Goal: Feedback & Contribution: Leave review/rating

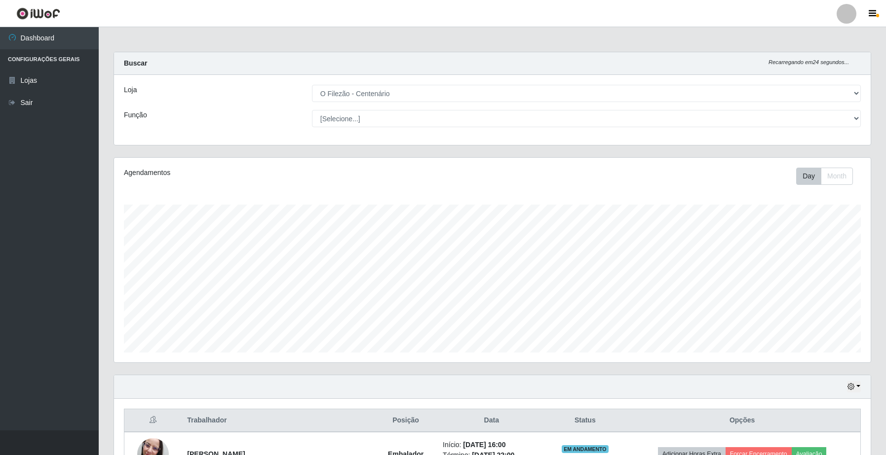
select select "203"
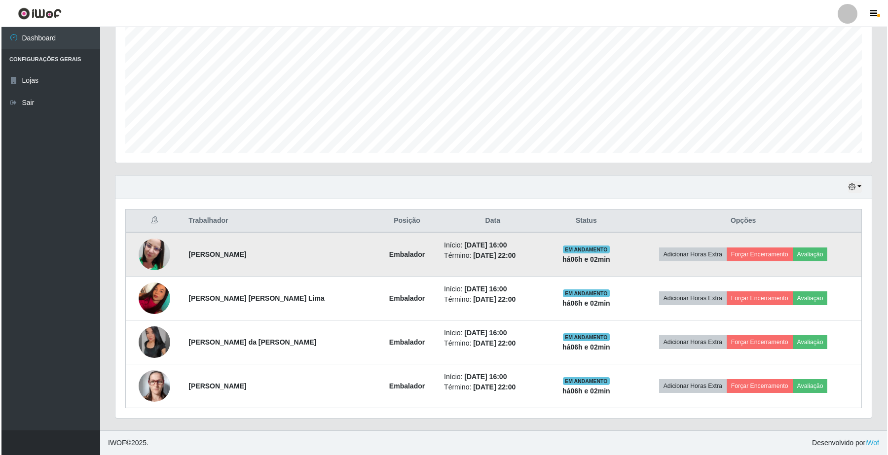
scroll to position [205, 756]
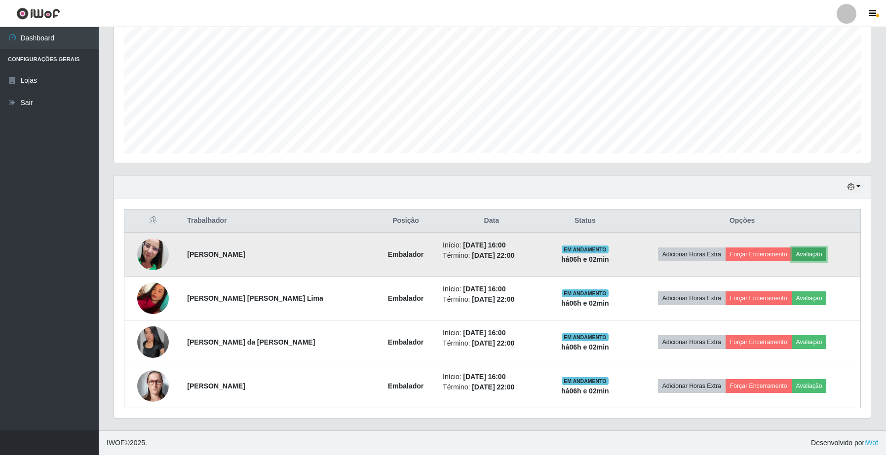
click at [808, 255] on button "Avaliação" at bounding box center [808, 255] width 35 height 14
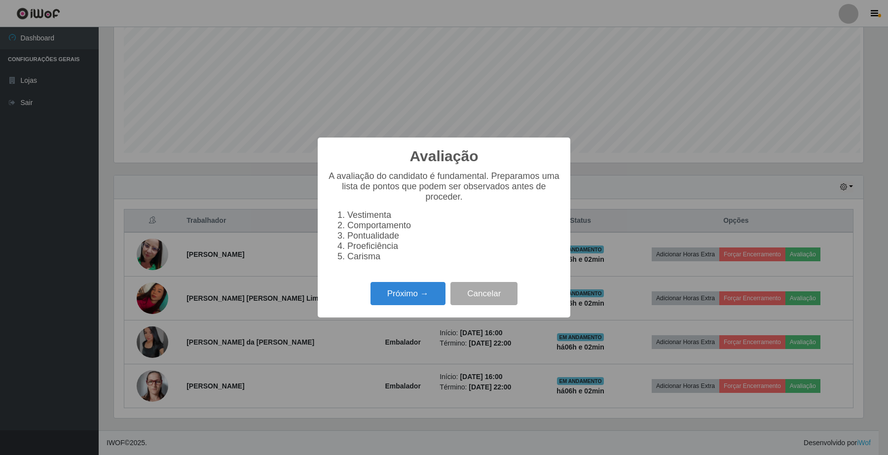
scroll to position [205, 749]
click at [417, 300] on button "Próximo →" at bounding box center [408, 293] width 75 height 23
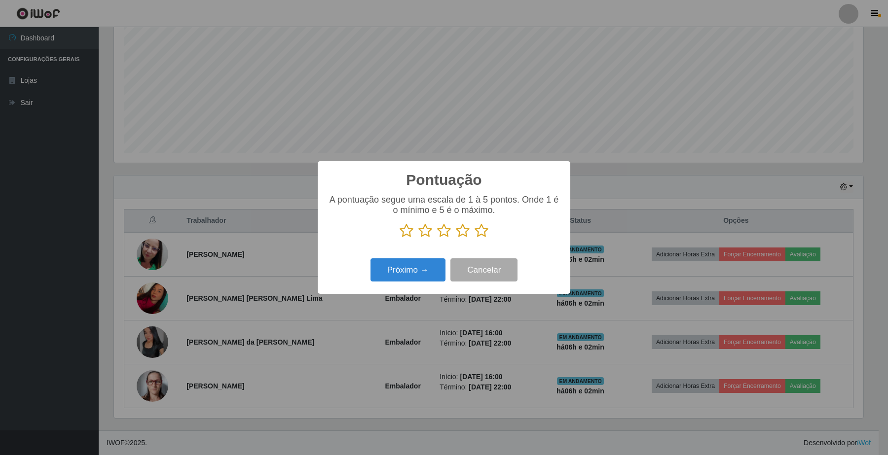
scroll to position [493178, 492633]
click at [479, 231] on icon at bounding box center [482, 231] width 14 height 15
click at [475, 238] on input "radio" at bounding box center [475, 238] width 0 height 0
click at [417, 274] on button "Próximo →" at bounding box center [408, 270] width 75 height 23
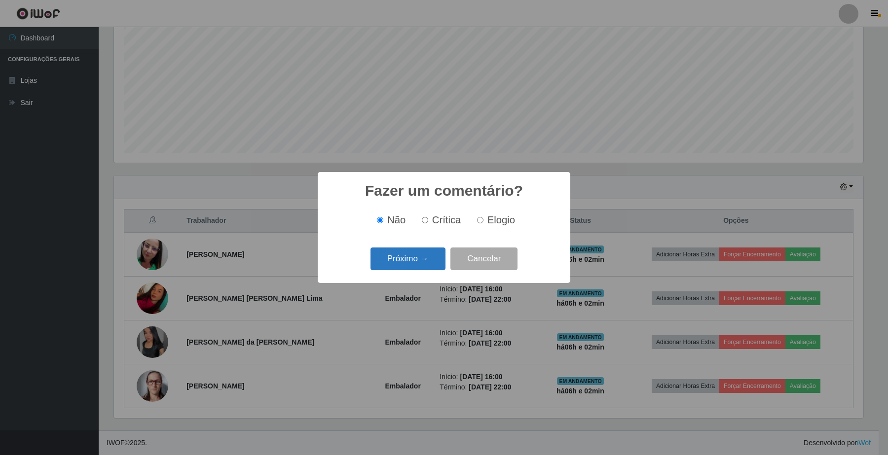
click at [405, 263] on button "Próximo →" at bounding box center [408, 259] width 75 height 23
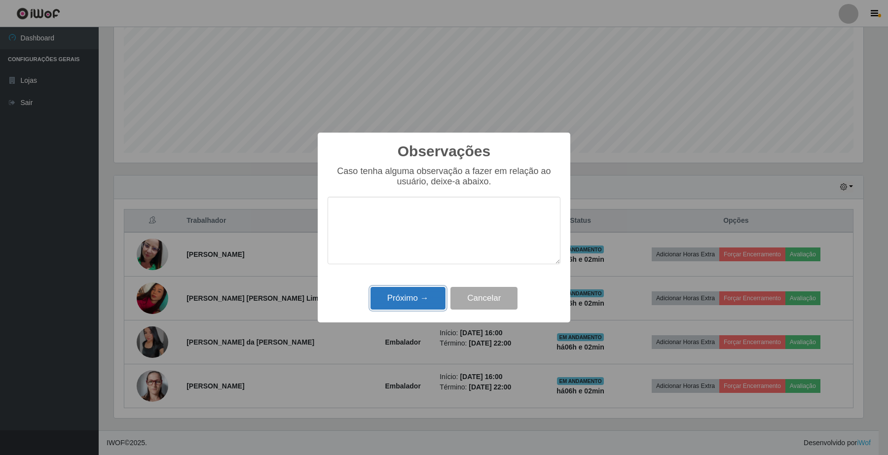
click at [405, 306] on button "Próximo →" at bounding box center [408, 298] width 75 height 23
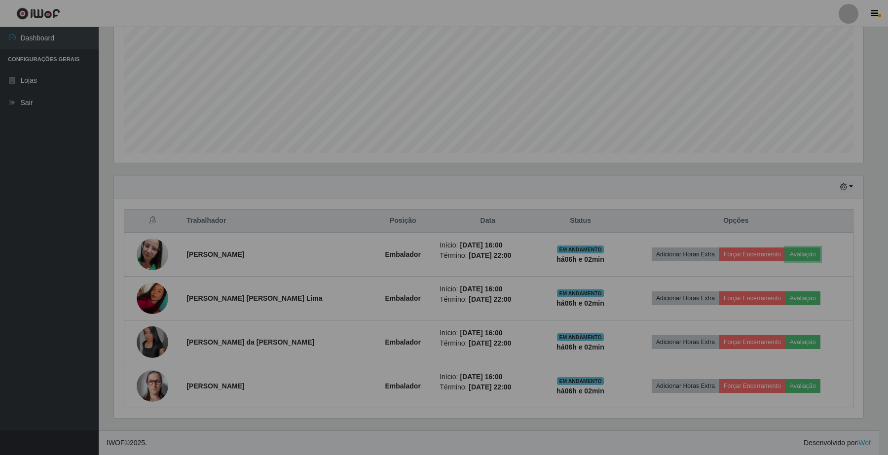
scroll to position [205, 756]
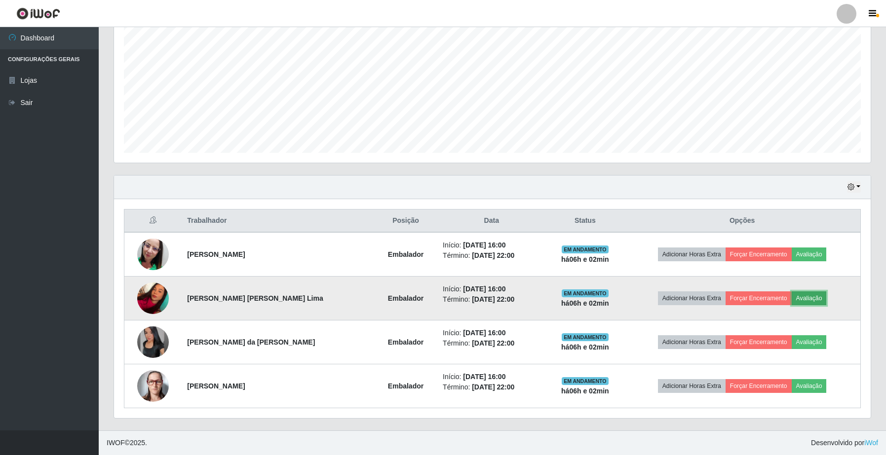
click at [807, 297] on button "Avaliação" at bounding box center [808, 299] width 35 height 14
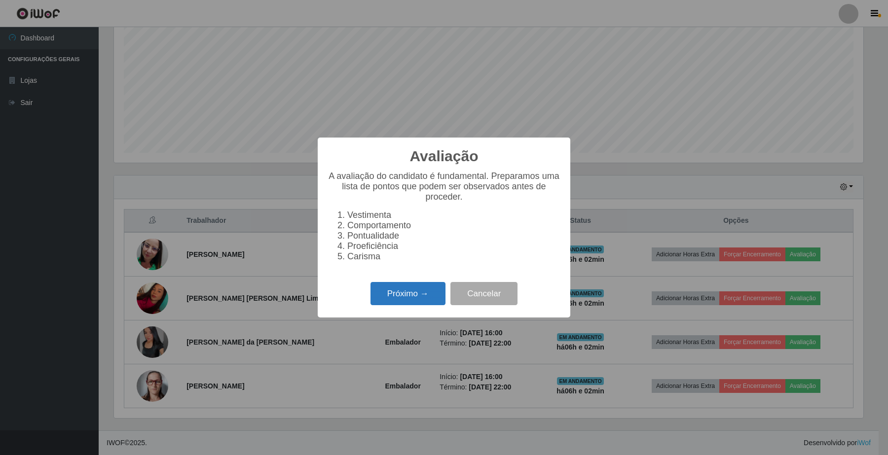
click at [408, 297] on button "Próximo →" at bounding box center [408, 293] width 75 height 23
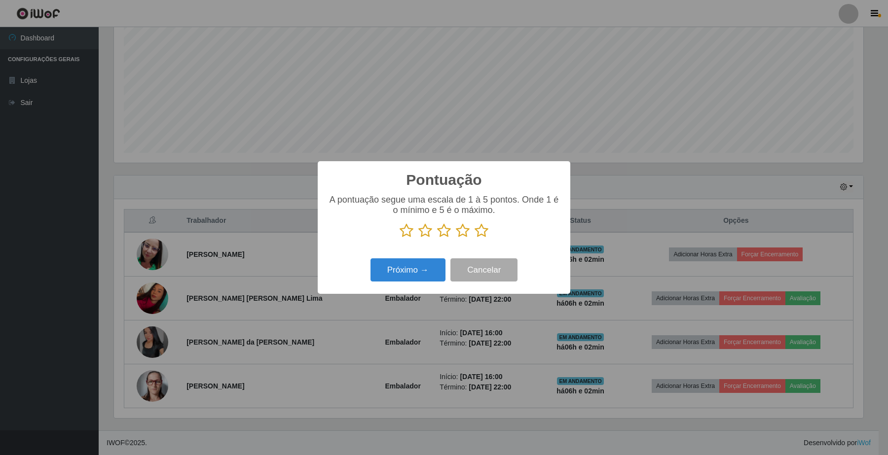
click at [482, 232] on icon at bounding box center [482, 231] width 14 height 15
click at [475, 238] on input "radio" at bounding box center [475, 238] width 0 height 0
click at [415, 274] on button "Próximo →" at bounding box center [408, 270] width 75 height 23
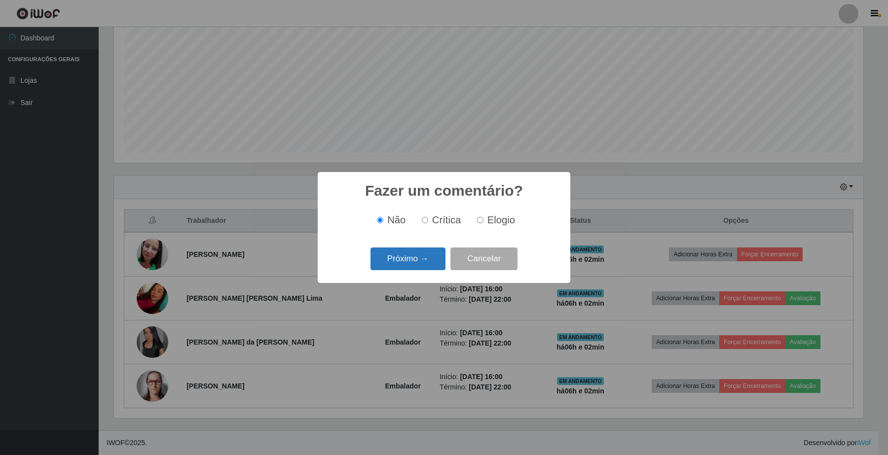
click at [425, 261] on button "Próximo →" at bounding box center [408, 259] width 75 height 23
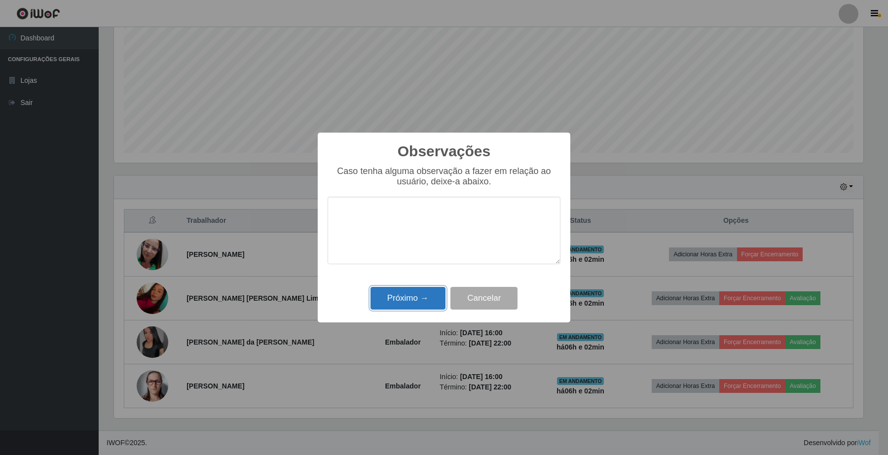
click at [410, 301] on button "Próximo →" at bounding box center [408, 298] width 75 height 23
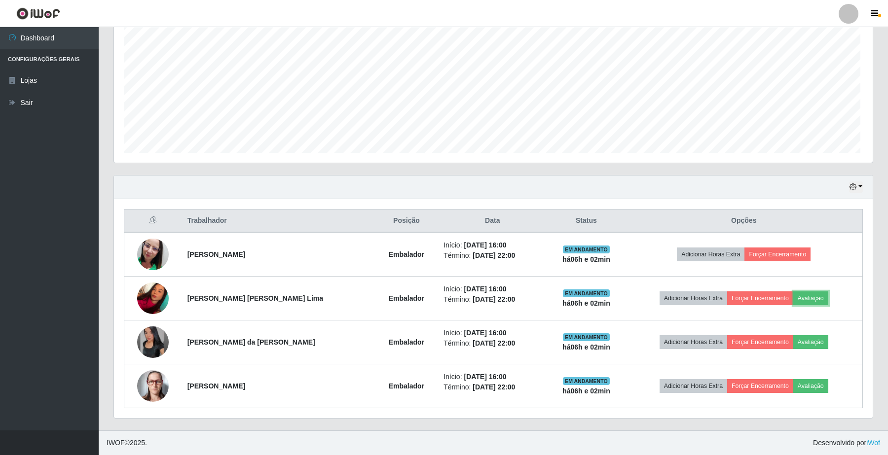
scroll to position [205, 756]
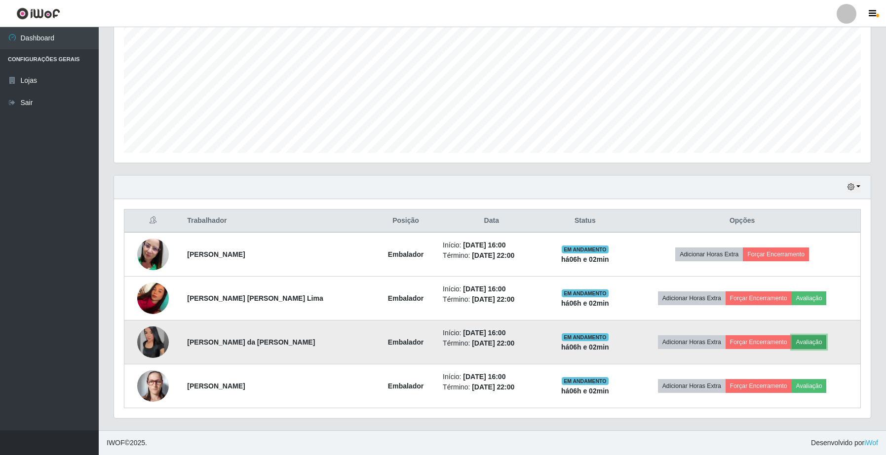
click at [816, 339] on button "Avaliação" at bounding box center [808, 343] width 35 height 14
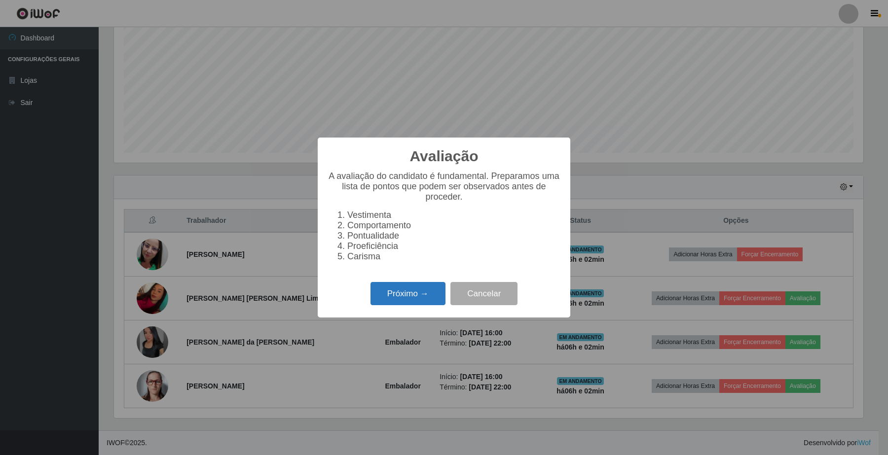
click at [398, 301] on button "Próximo →" at bounding box center [408, 293] width 75 height 23
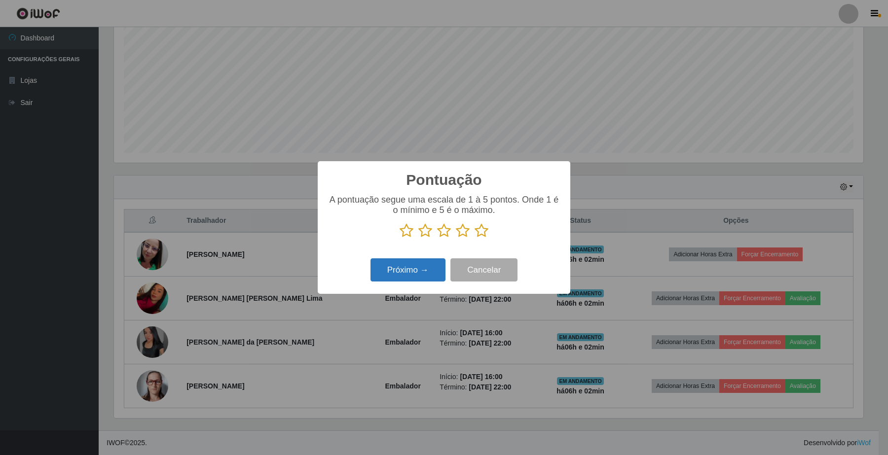
click at [415, 274] on button "Próximo →" at bounding box center [408, 270] width 75 height 23
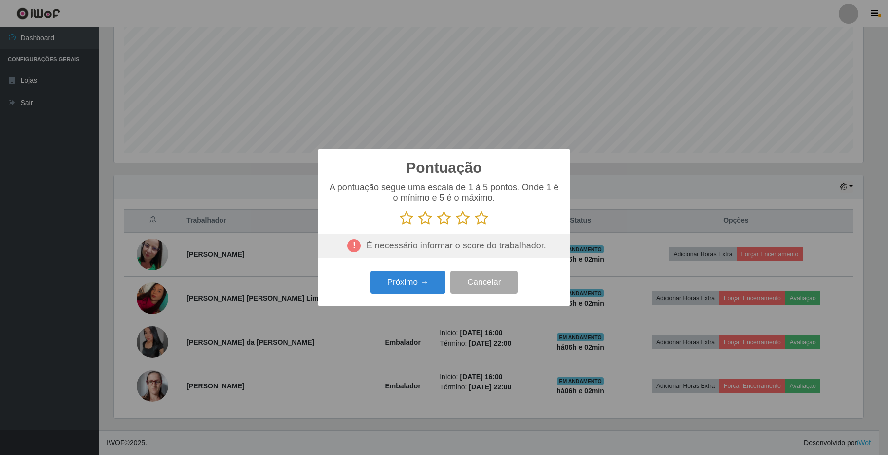
click at [480, 222] on icon at bounding box center [482, 218] width 14 height 15
click at [475, 226] on input "radio" at bounding box center [475, 226] width 0 height 0
click at [408, 282] on button "Próximo →" at bounding box center [408, 282] width 75 height 23
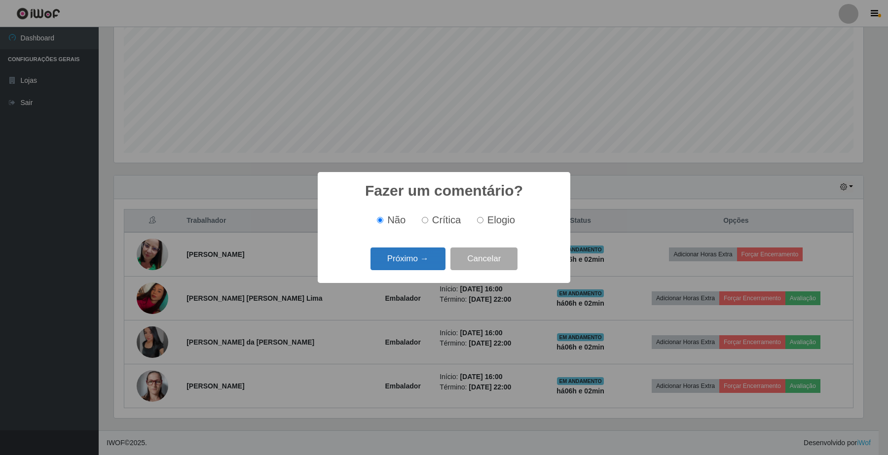
click at [427, 265] on button "Próximo →" at bounding box center [408, 259] width 75 height 23
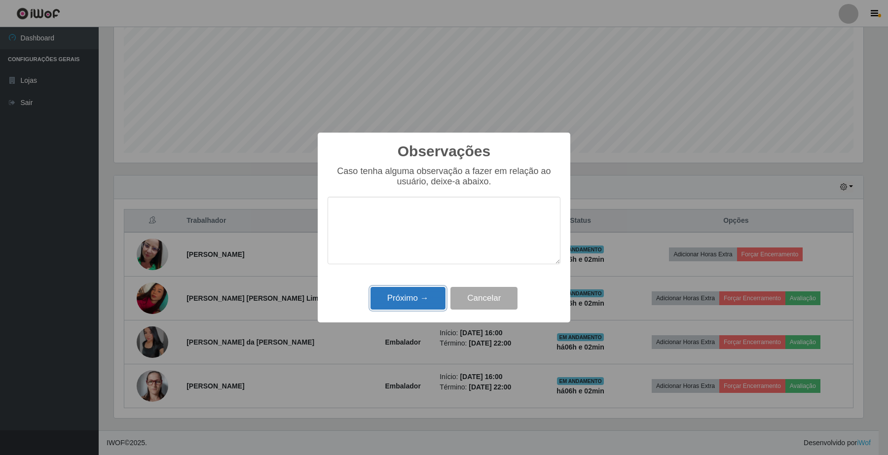
click at [398, 297] on button "Próximo →" at bounding box center [408, 298] width 75 height 23
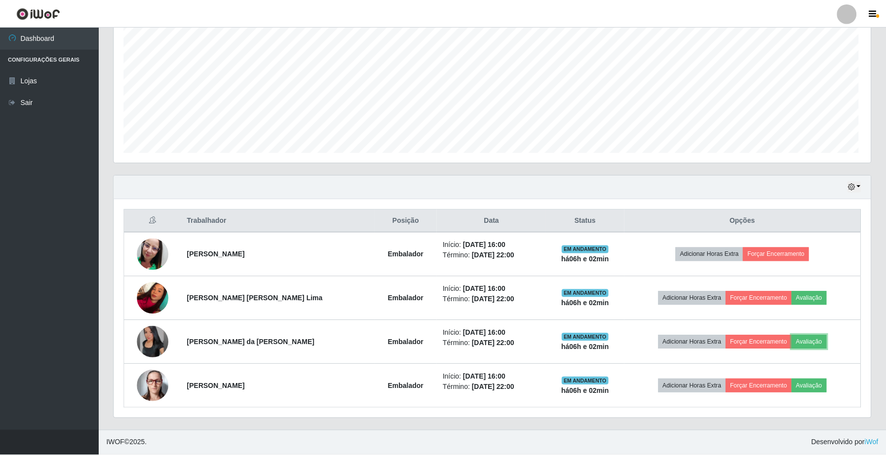
scroll to position [205, 756]
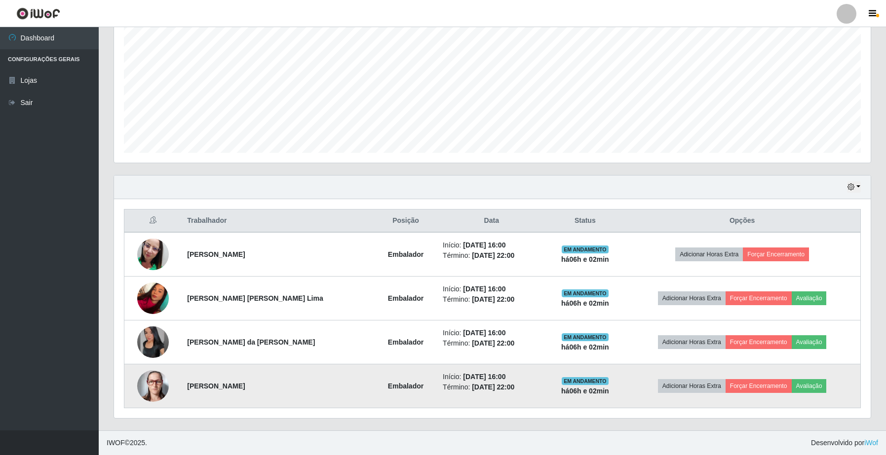
click at [824, 382] on td "Adicionar Horas Extra Forçar Encerramento Avaliação" at bounding box center [742, 387] width 236 height 44
click at [814, 385] on button "Avaliação" at bounding box center [808, 386] width 35 height 14
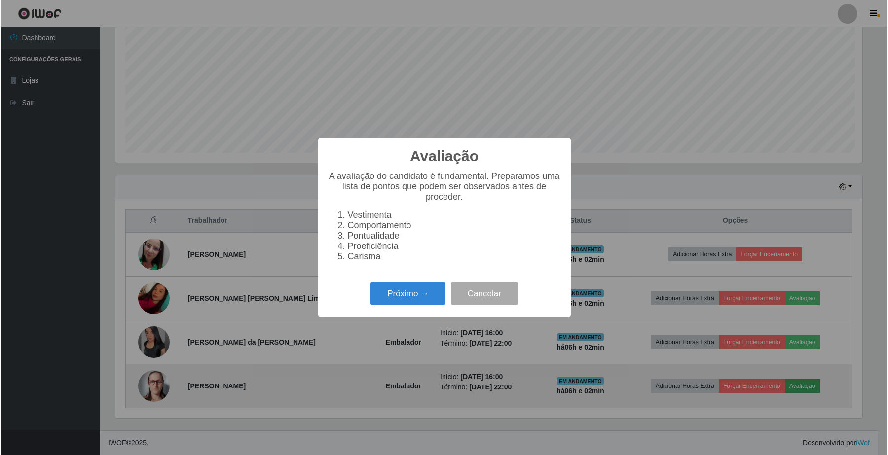
scroll to position [205, 749]
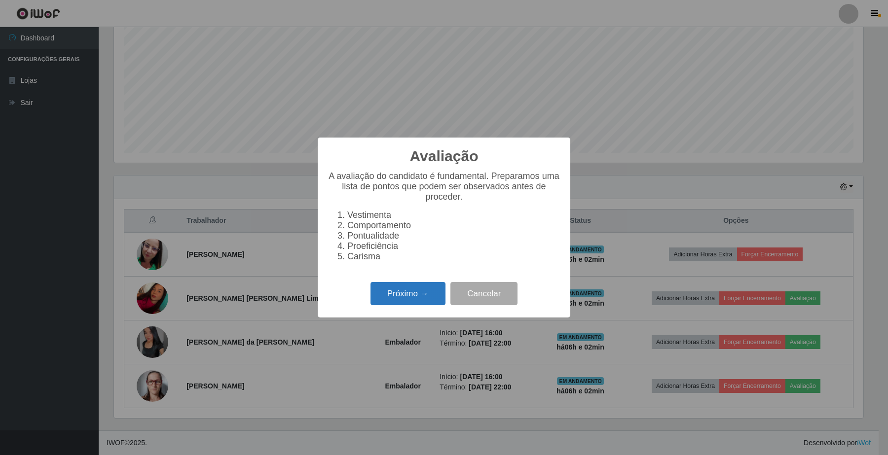
click at [400, 299] on button "Próximo →" at bounding box center [408, 293] width 75 height 23
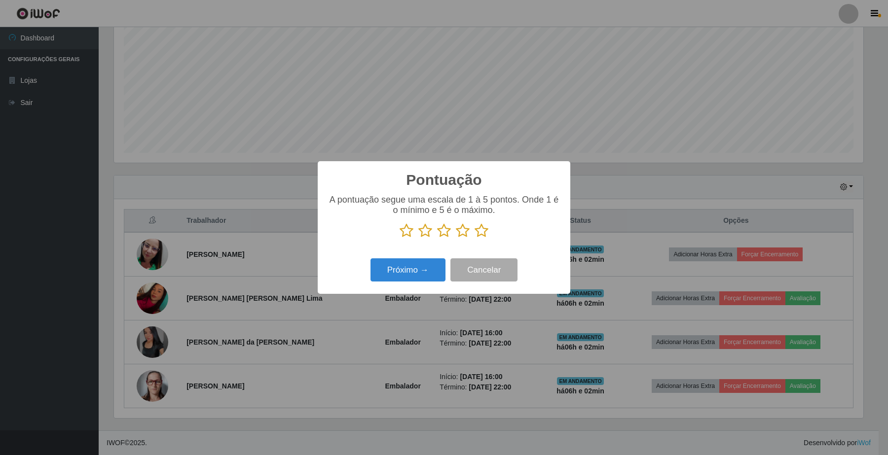
scroll to position [493178, 492633]
click at [483, 232] on icon at bounding box center [482, 231] width 14 height 15
click at [475, 238] on input "radio" at bounding box center [475, 238] width 0 height 0
click at [423, 273] on button "Próximo →" at bounding box center [408, 270] width 75 height 23
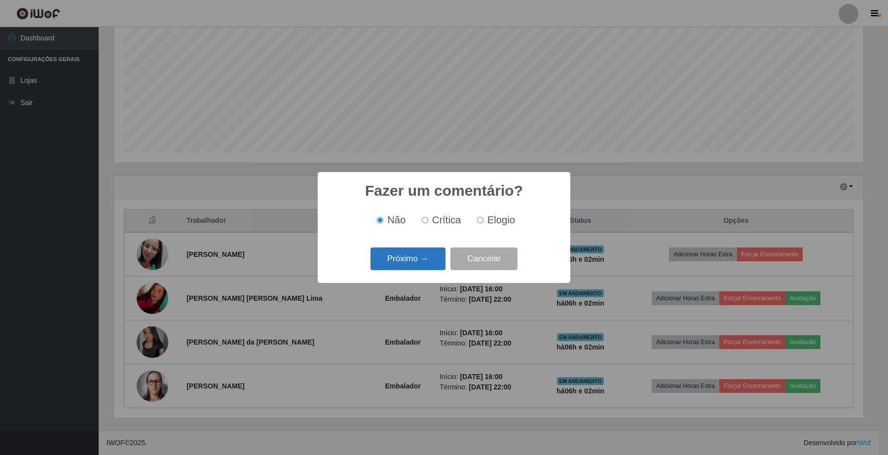
click at [423, 265] on button "Próximo →" at bounding box center [408, 259] width 75 height 23
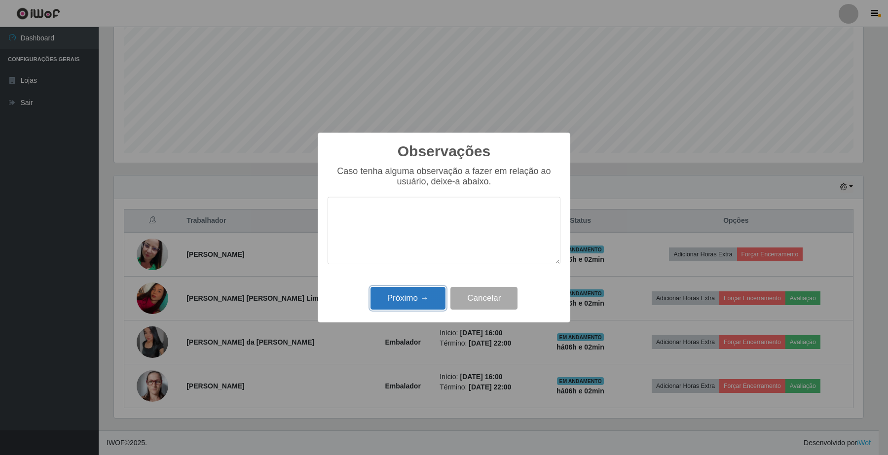
click at [435, 298] on button "Próximo →" at bounding box center [408, 298] width 75 height 23
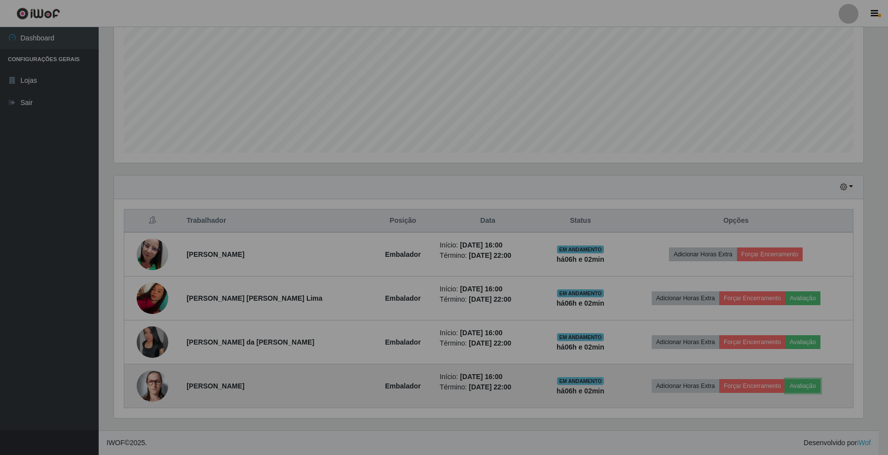
scroll to position [205, 756]
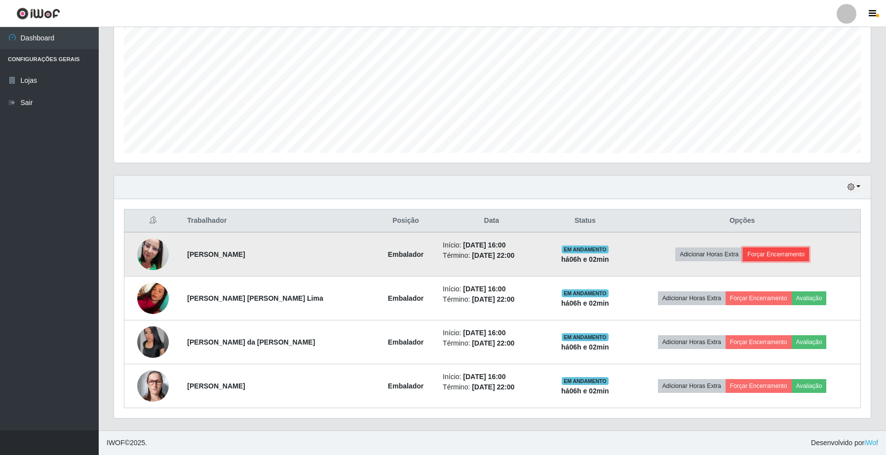
click at [772, 257] on button "Forçar Encerramento" at bounding box center [776, 255] width 66 height 14
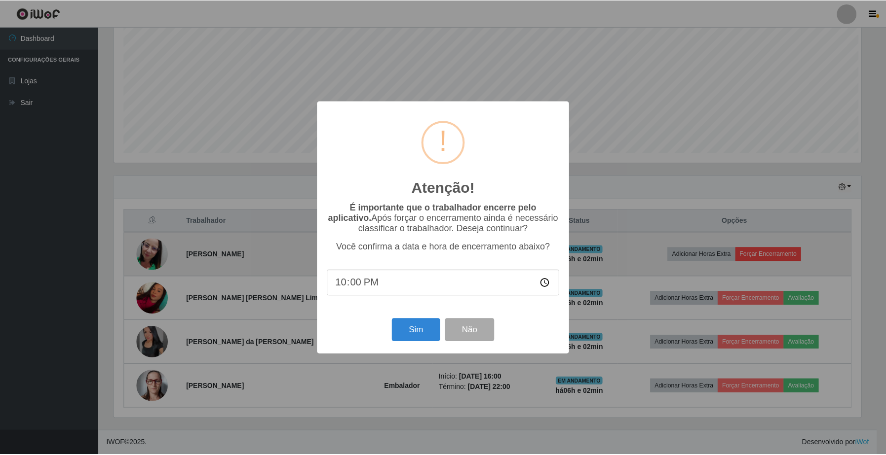
scroll to position [205, 749]
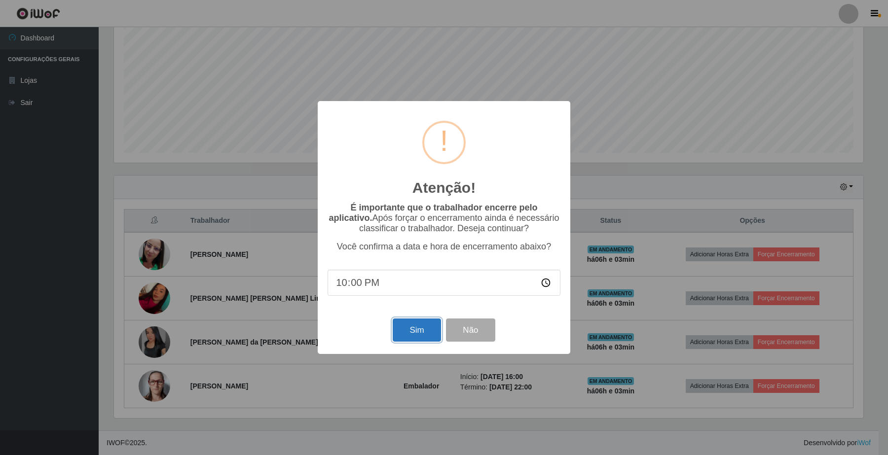
click at [429, 337] on button "Sim" at bounding box center [417, 330] width 48 height 23
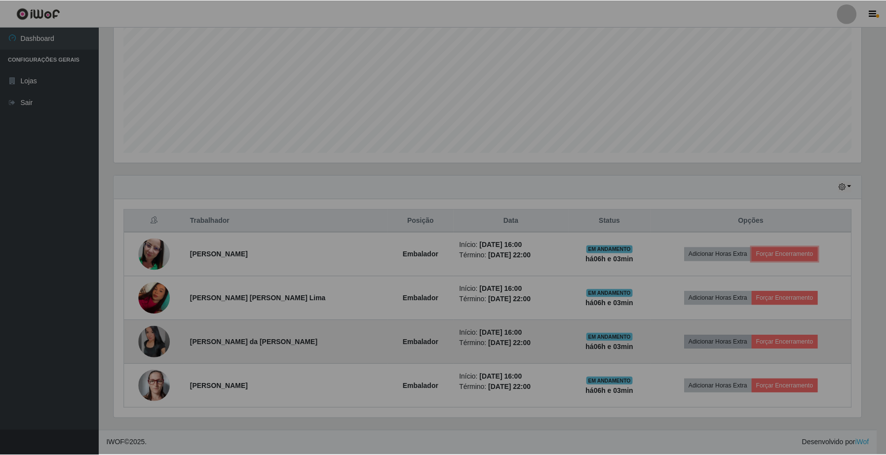
scroll to position [0, 0]
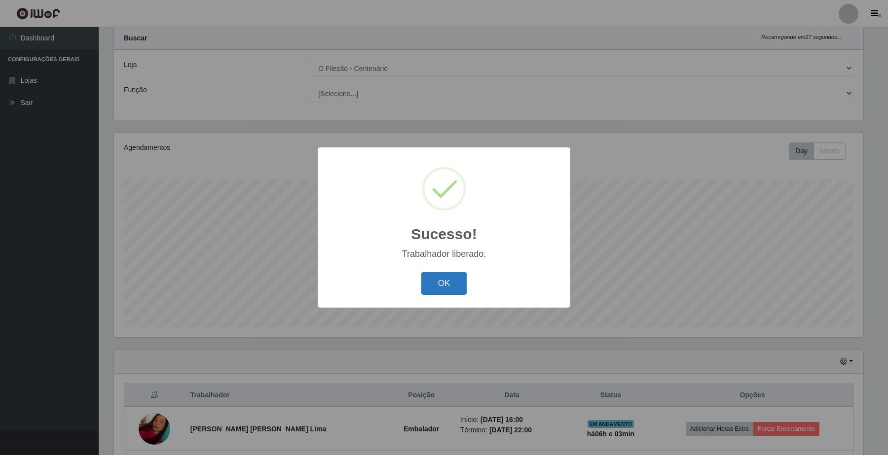
click at [455, 284] on button "OK" at bounding box center [444, 283] width 46 height 23
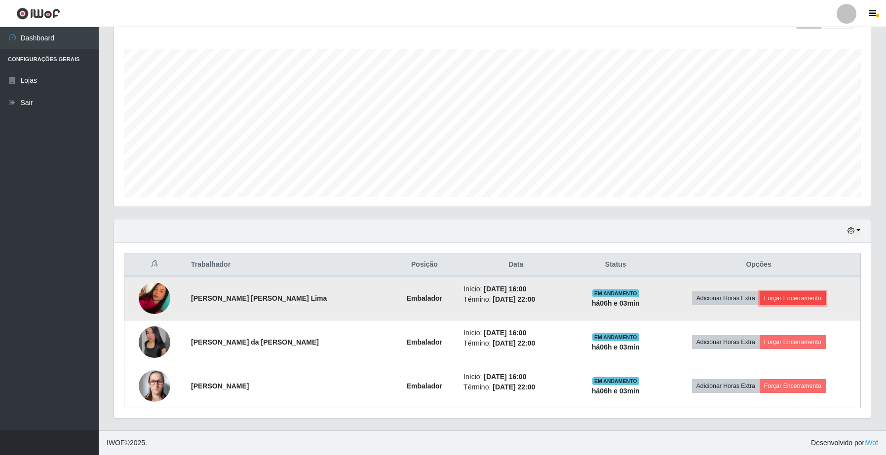
click at [806, 304] on button "Forçar Encerramento" at bounding box center [792, 299] width 66 height 14
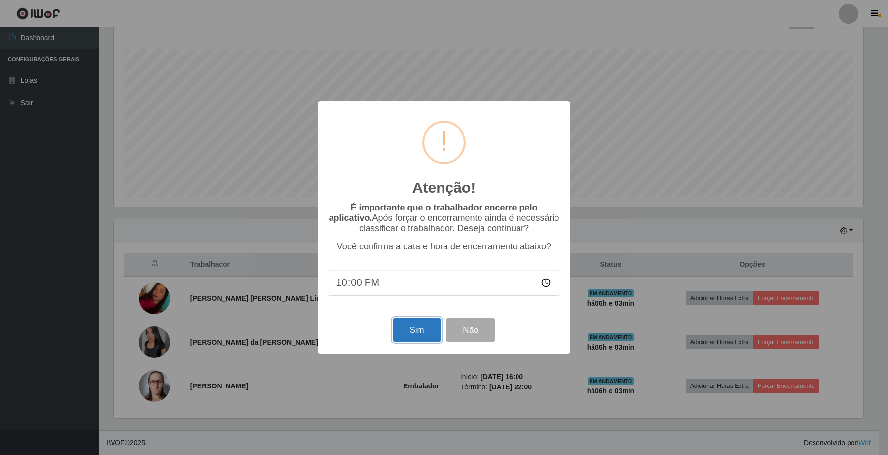
click at [413, 331] on button "Sim" at bounding box center [417, 330] width 48 height 23
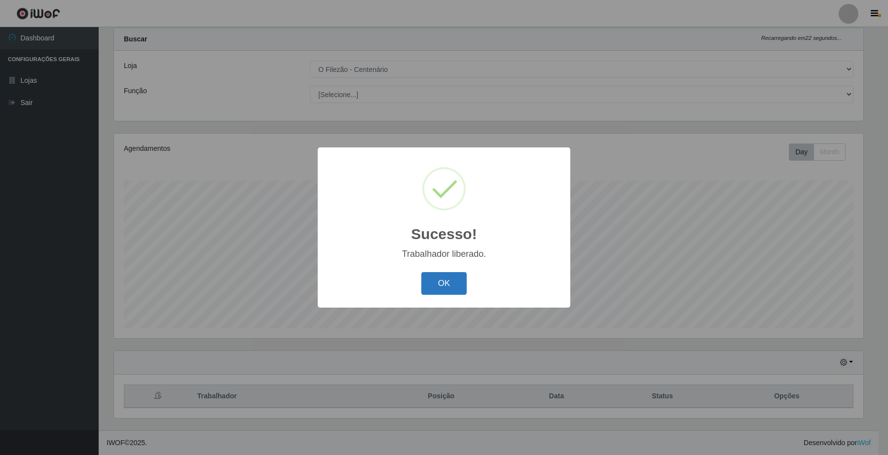
click at [444, 288] on button "OK" at bounding box center [444, 283] width 46 height 23
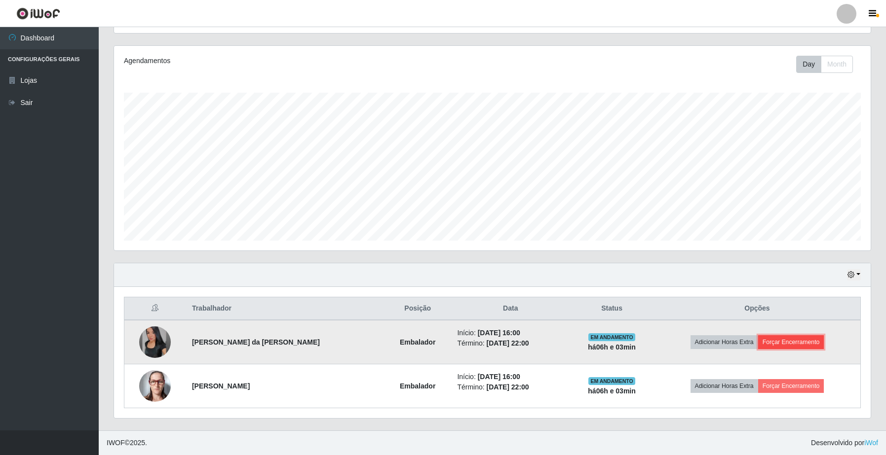
click at [793, 342] on button "Forçar Encerramento" at bounding box center [791, 343] width 66 height 14
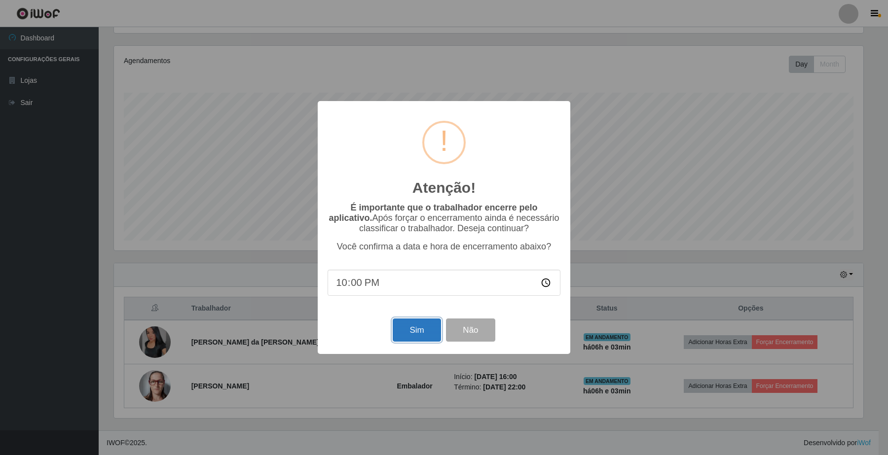
click at [433, 329] on button "Sim" at bounding box center [417, 330] width 48 height 23
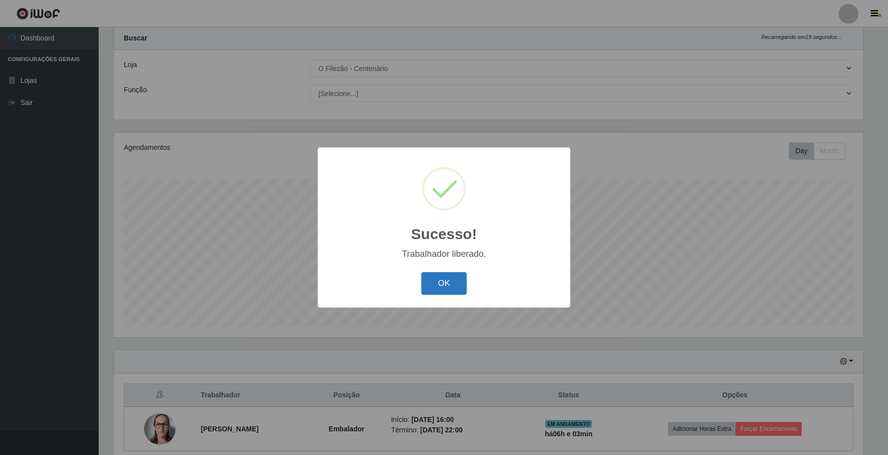
click at [453, 274] on button "OK" at bounding box center [444, 283] width 46 height 23
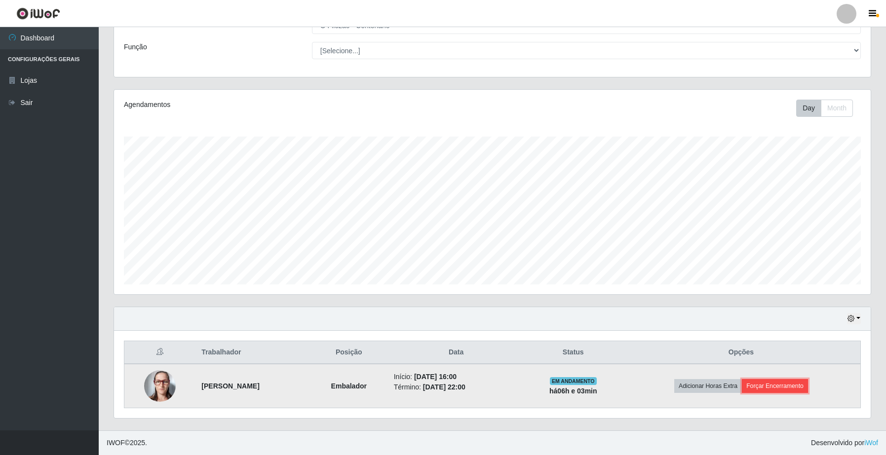
click at [768, 386] on button "Forçar Encerramento" at bounding box center [775, 386] width 66 height 14
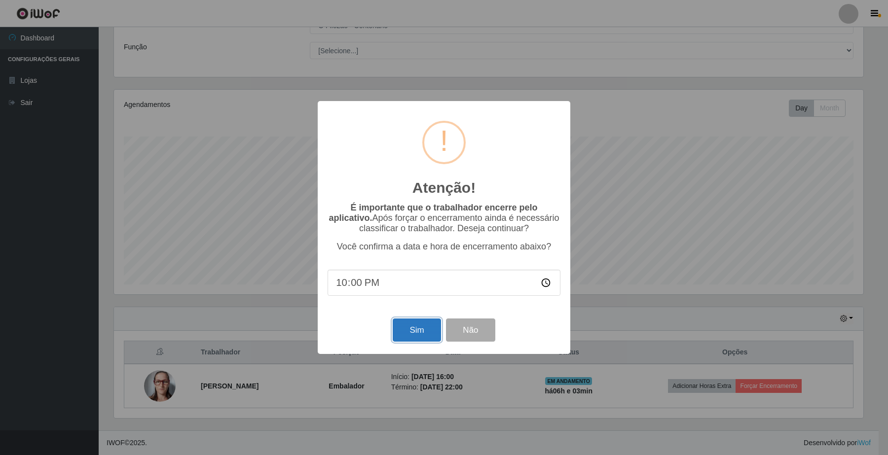
click at [418, 336] on button "Sim" at bounding box center [417, 330] width 48 height 23
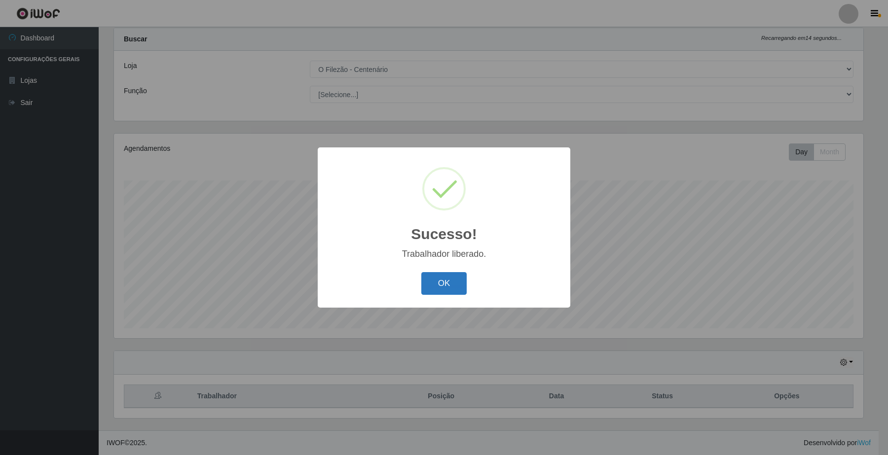
click at [434, 282] on button "OK" at bounding box center [444, 283] width 46 height 23
